Goal: Book appointment/travel/reservation

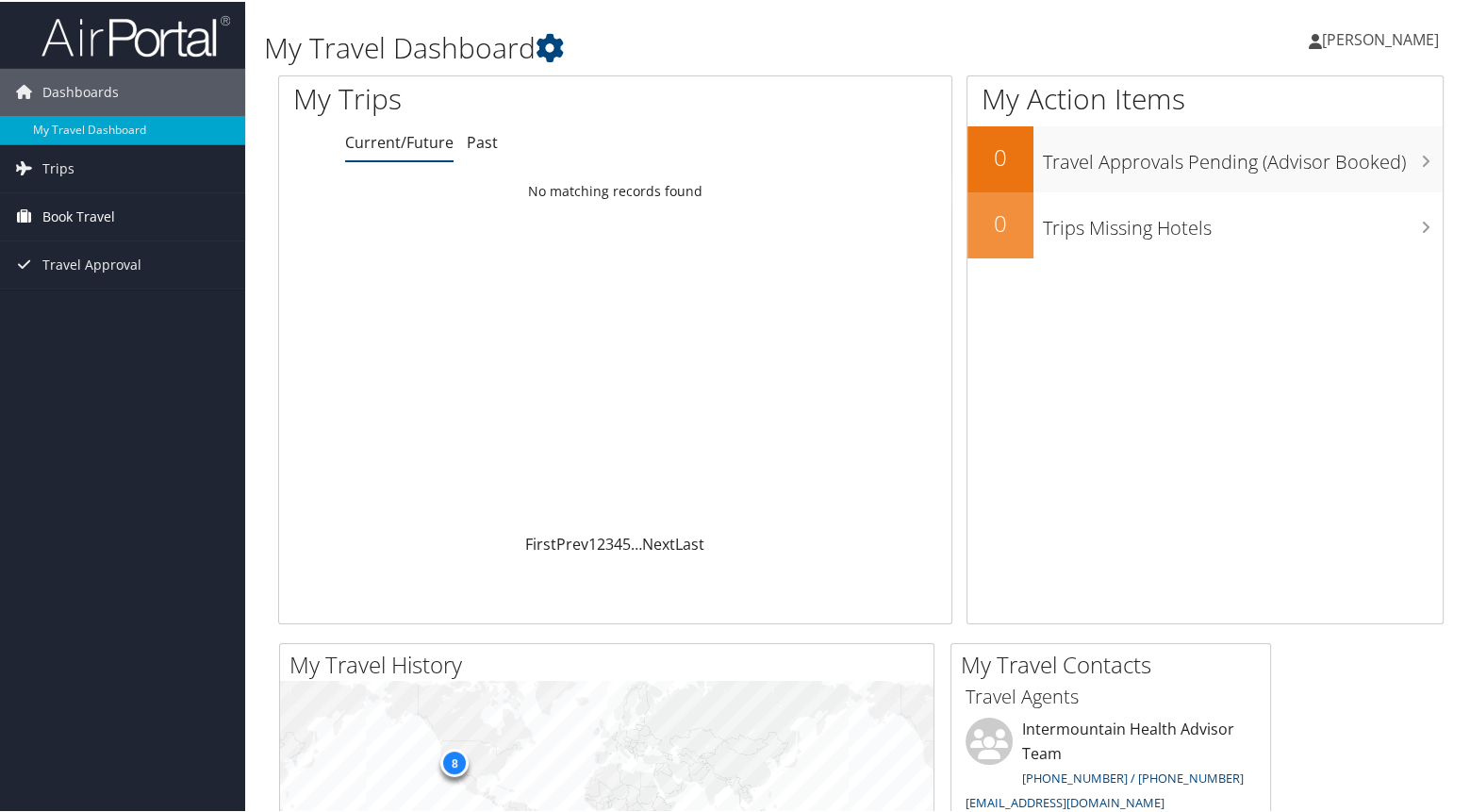
click at [72, 211] on span "Book Travel" at bounding box center [79, 214] width 73 height 47
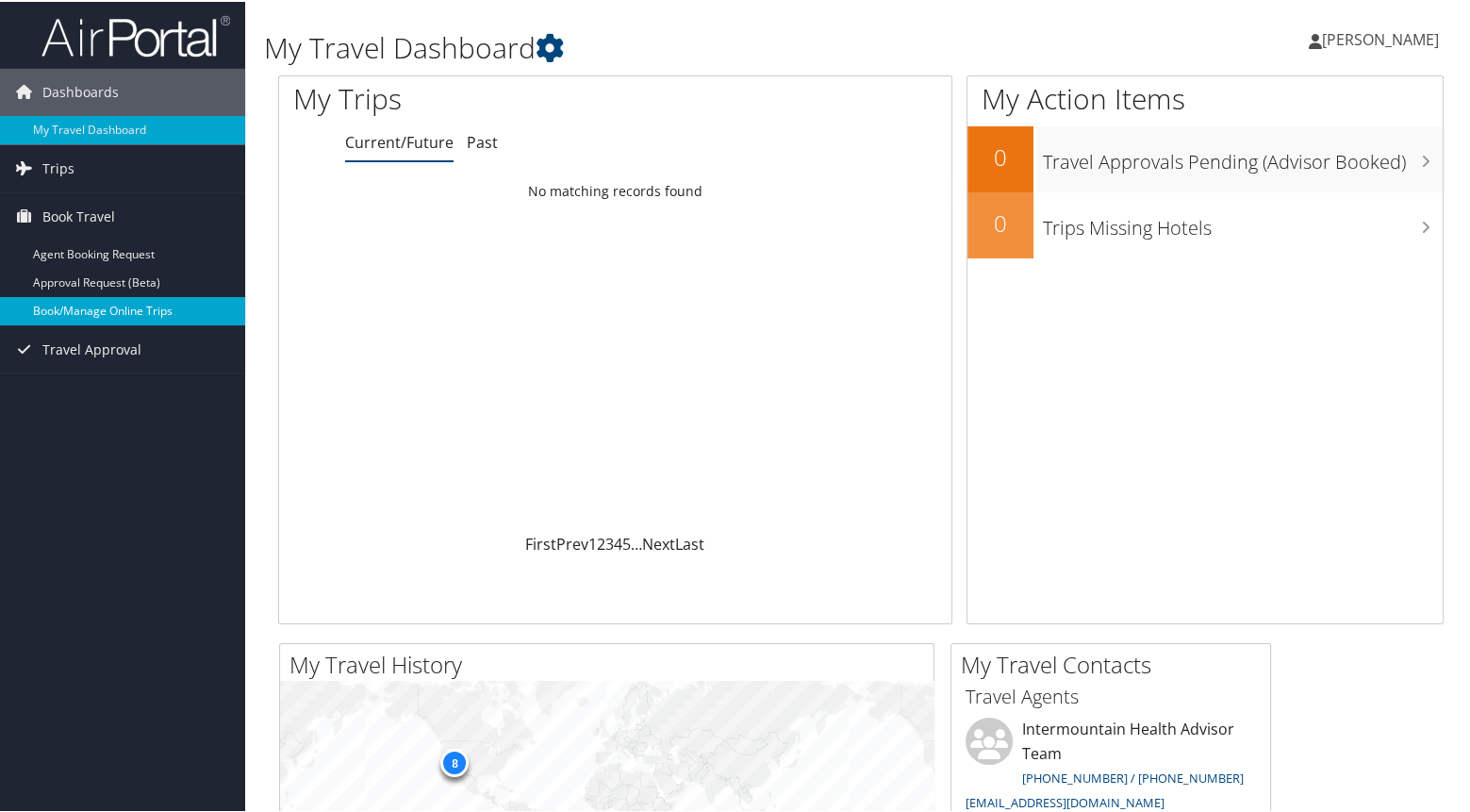
click at [79, 315] on link "Book/Manage Online Trips" at bounding box center [123, 309] width 245 height 29
